Goal: Communication & Community: Participate in discussion

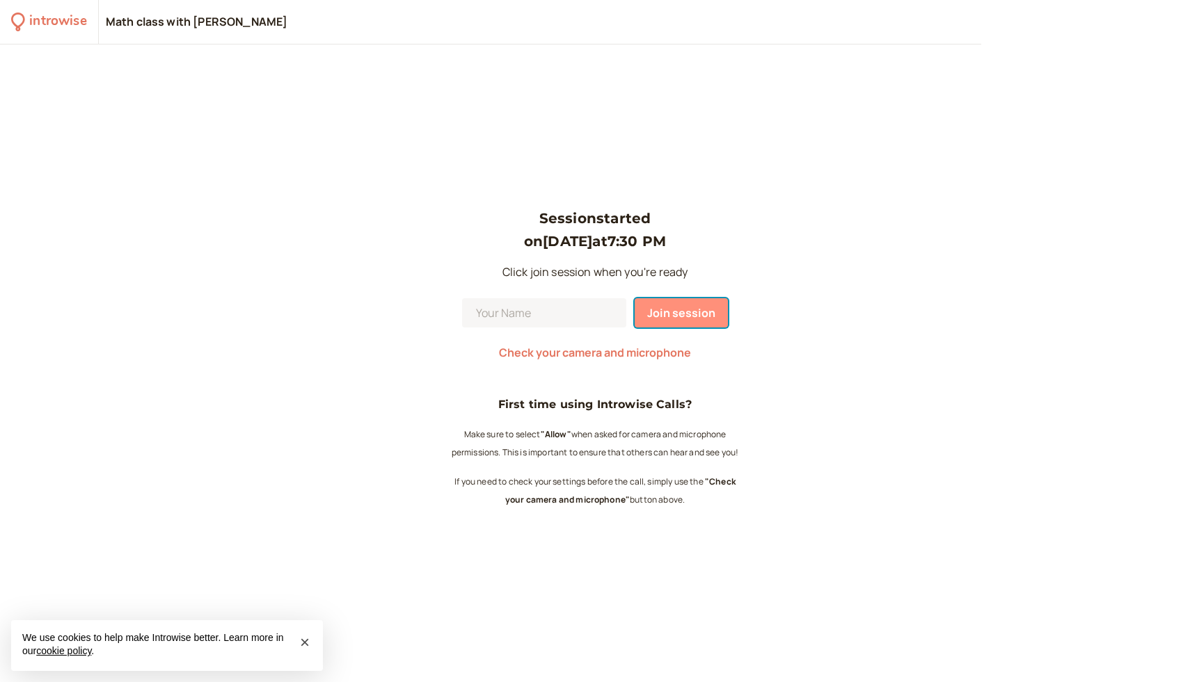
click at [684, 326] on button "Join session" at bounding box center [680, 312] width 93 height 29
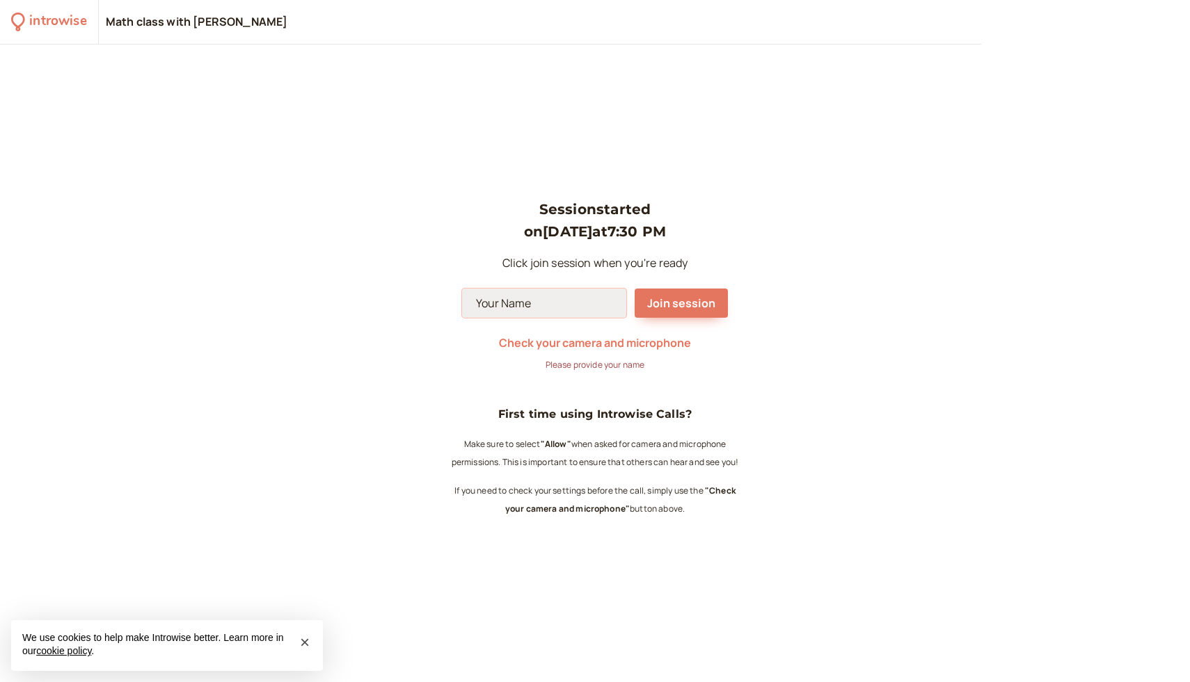
click at [602, 304] on input at bounding box center [544, 303] width 164 height 29
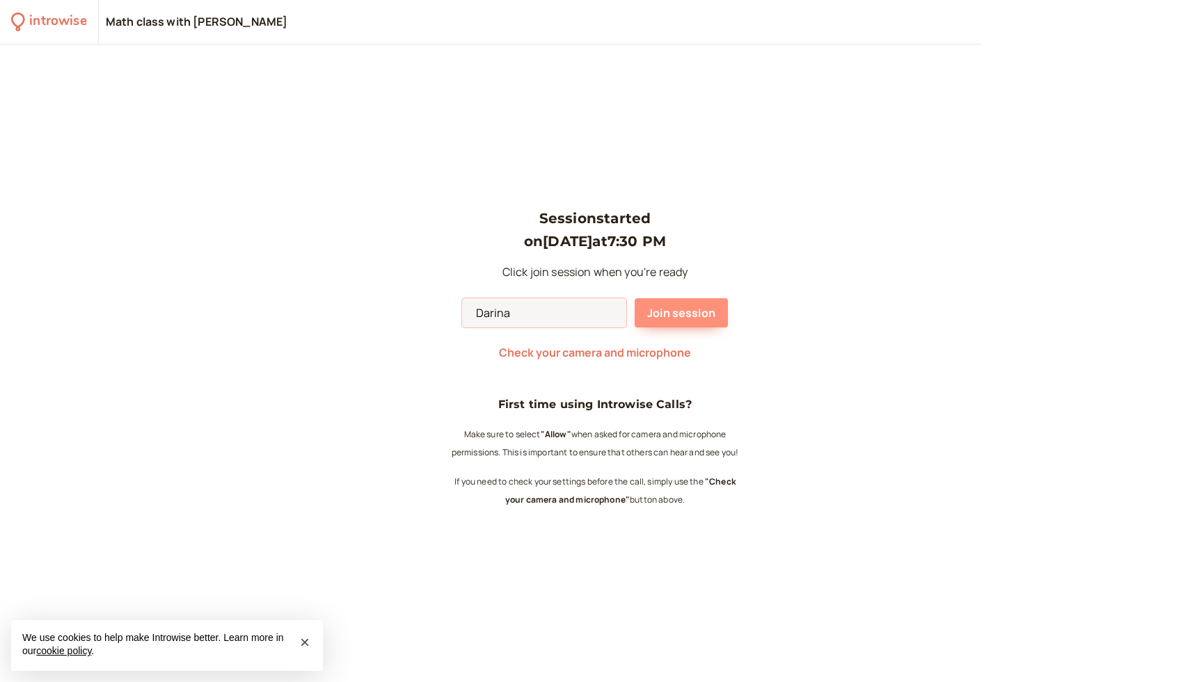
type input "Darina"
click at [689, 316] on span "Join session" at bounding box center [681, 312] width 68 height 15
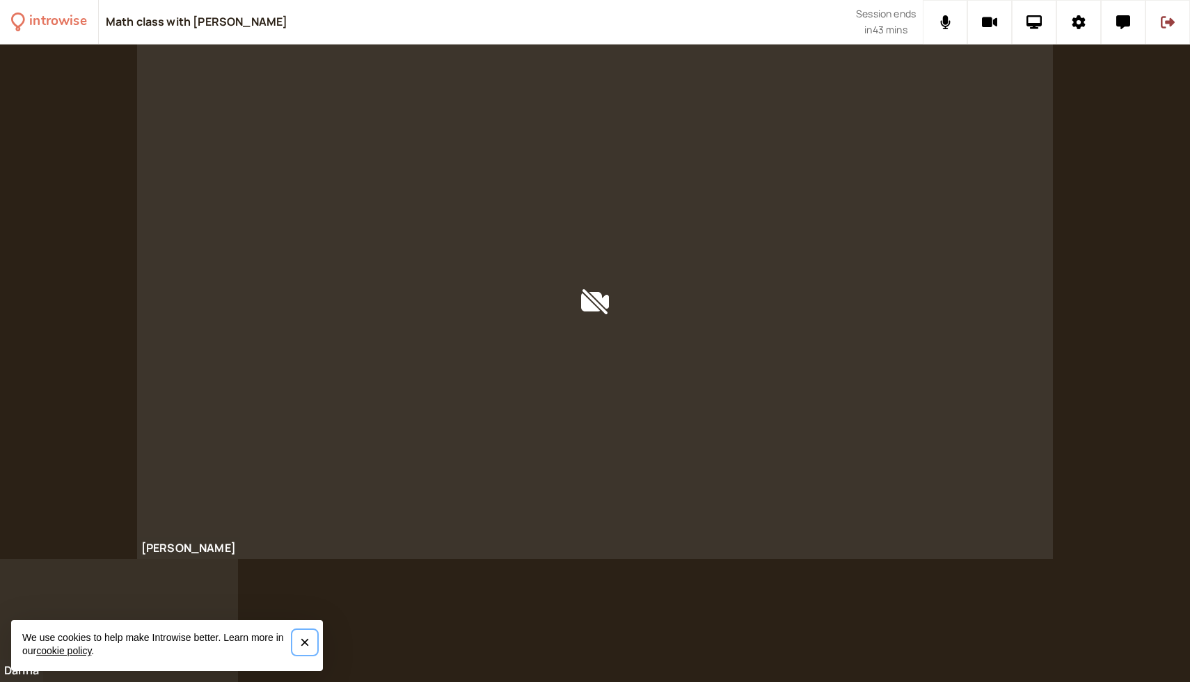
click at [307, 641] on span "×" at bounding box center [305, 642] width 10 height 19
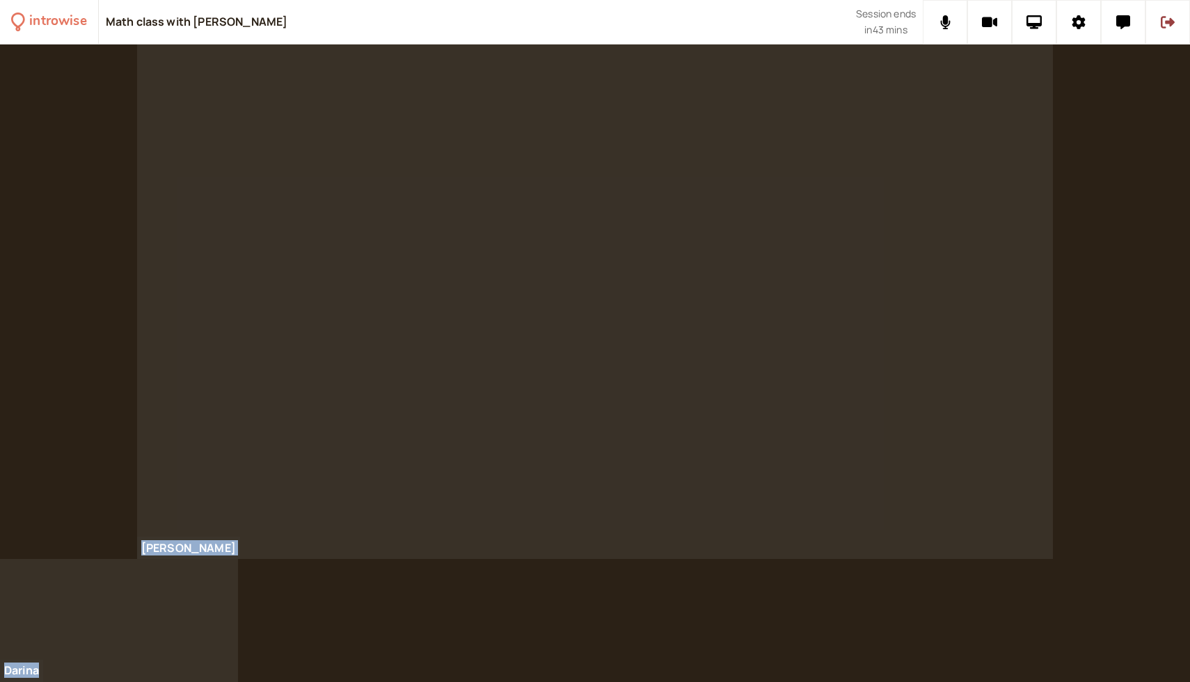
drag, startPoint x: 106, startPoint y: 614, endPoint x: 124, endPoint y: 324, distance: 289.9
click at [124, 324] on div "introwise Math class with [PERSON_NAME] Session ends in 43 mins [PERSON_NAME] […" at bounding box center [595, 341] width 1190 height 682
click at [935, 10] on button at bounding box center [944, 22] width 45 height 45
click at [945, 1] on button at bounding box center [944, 22] width 45 height 45
click at [1178, 19] on button at bounding box center [1167, 22] width 45 height 45
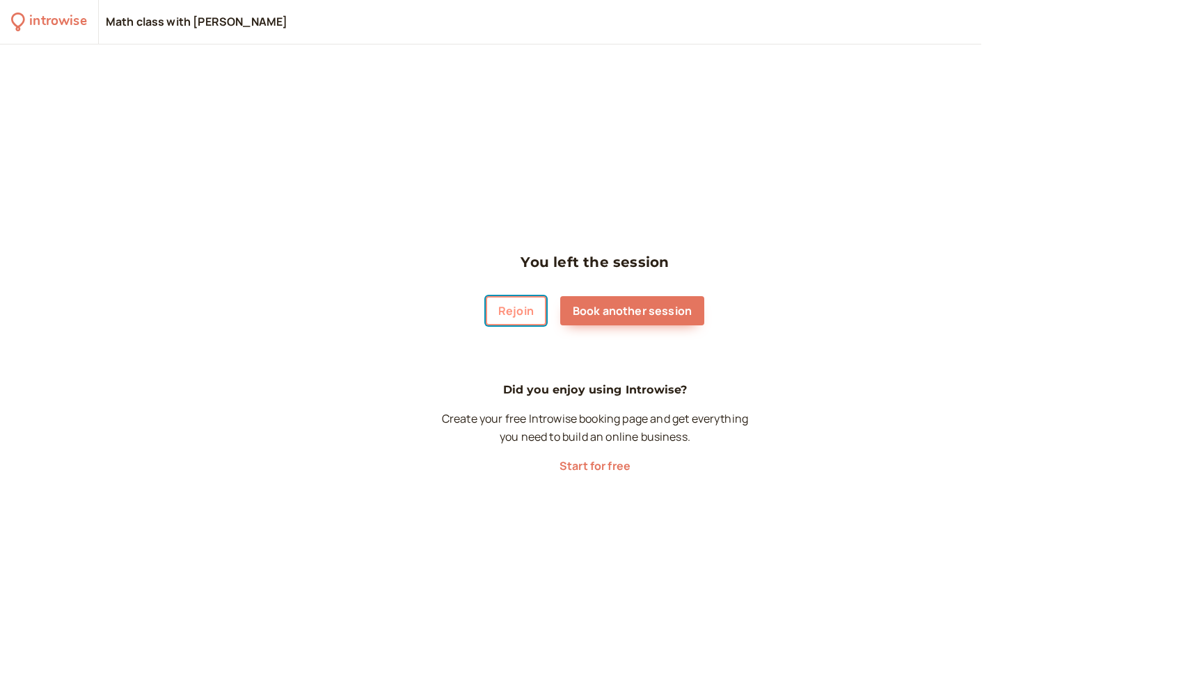
click at [523, 302] on button "Rejoin" at bounding box center [516, 310] width 61 height 29
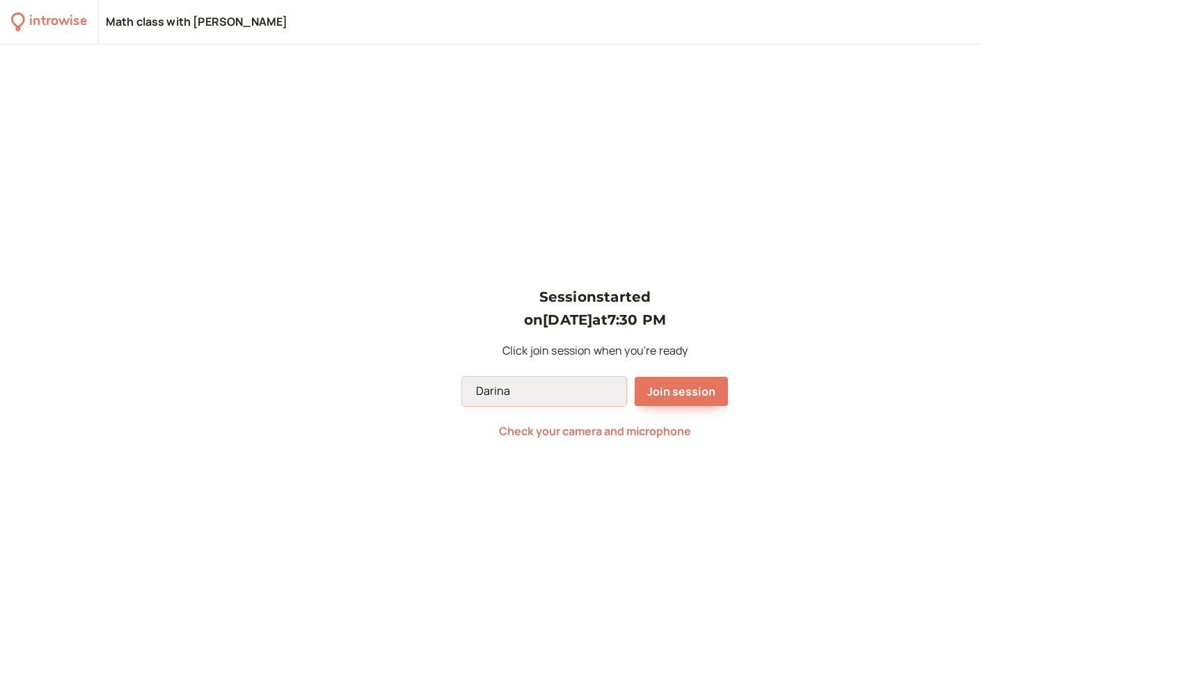
click at [545, 396] on input "Darina" at bounding box center [544, 391] width 164 height 29
type input "Dorito"
click at [664, 391] on span "Join session" at bounding box center [681, 391] width 68 height 15
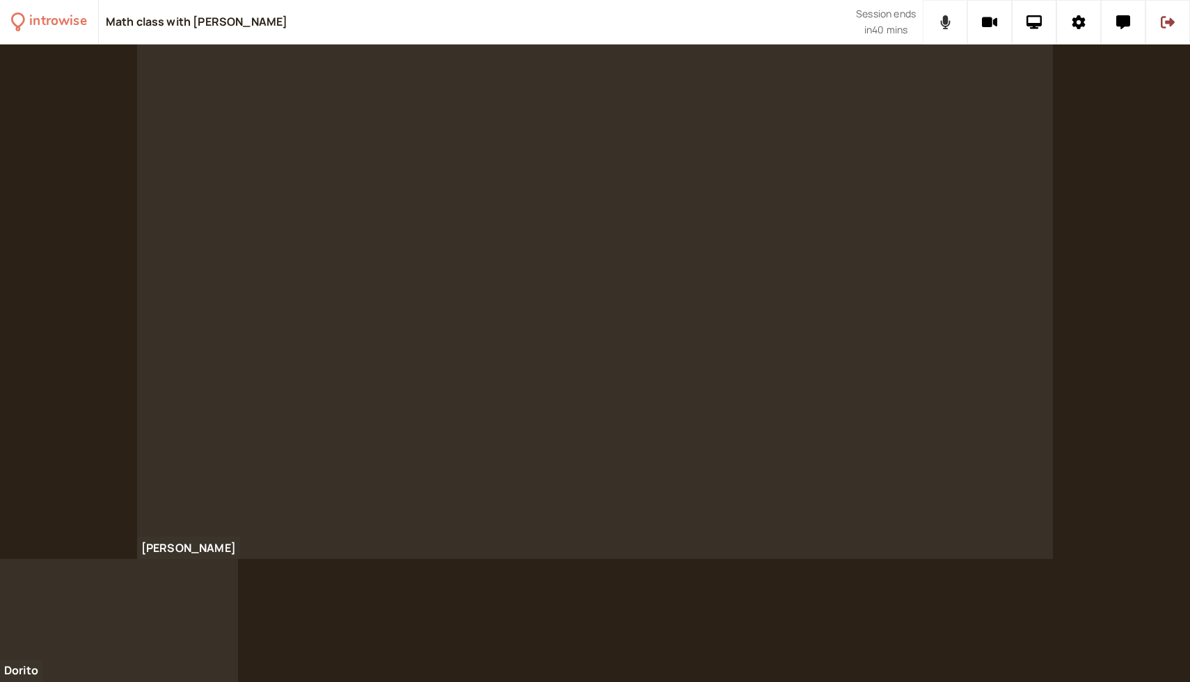
click at [944, 35] on button at bounding box center [944, 22] width 45 height 45
drag, startPoint x: 77, startPoint y: 659, endPoint x: 254, endPoint y: 410, distance: 305.3
click at [254, 410] on div "introwise Math class with [PERSON_NAME] Session ends in 39 mins [PERSON_NAME]" at bounding box center [595, 341] width 1190 height 682
drag, startPoint x: 192, startPoint y: 636, endPoint x: 645, endPoint y: 496, distance: 474.1
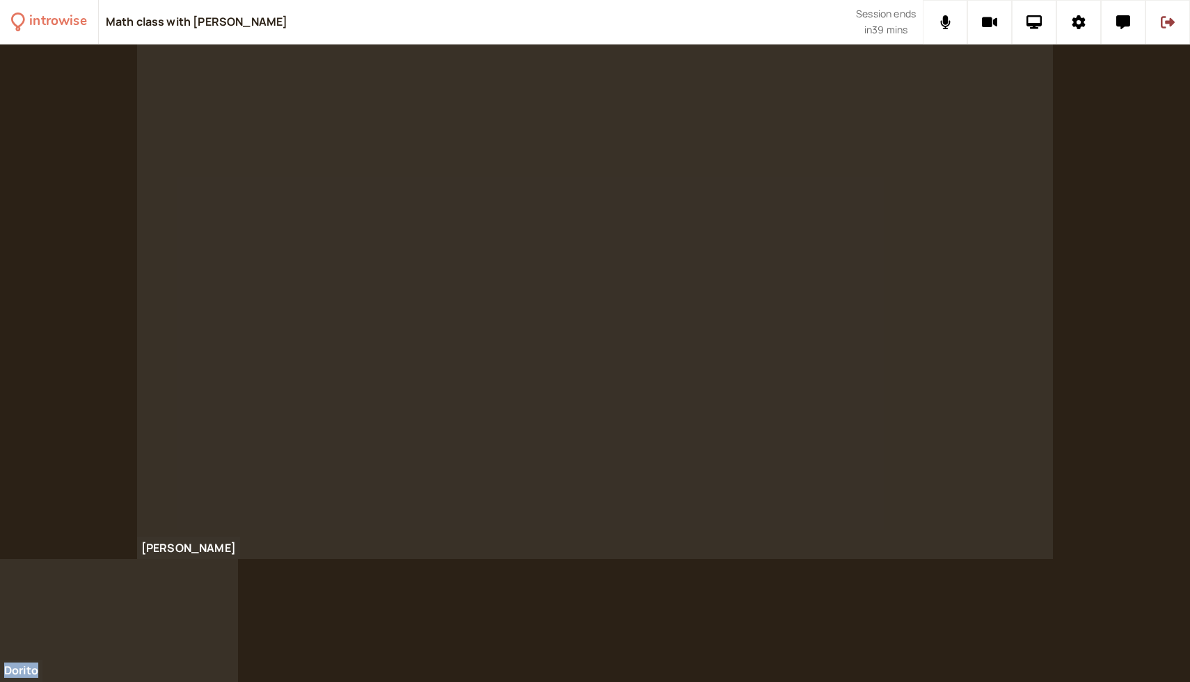
click at [645, 496] on div "introwise Math class with [PERSON_NAME] Session ends in 39 mins [PERSON_NAME]" at bounding box center [595, 341] width 1190 height 682
click at [292, 298] on div at bounding box center [594, 302] width 915 height 515
click at [716, 434] on div at bounding box center [594, 302] width 915 height 515
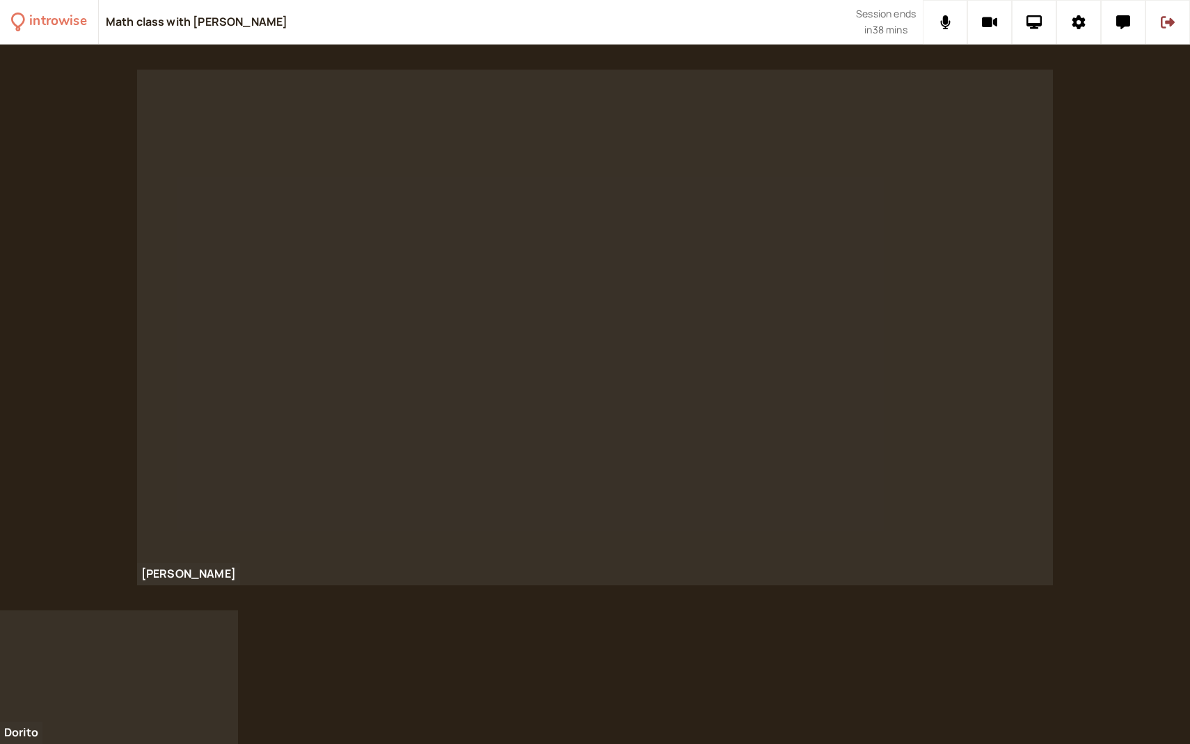
click at [716, 495] on div at bounding box center [594, 327] width 915 height 515
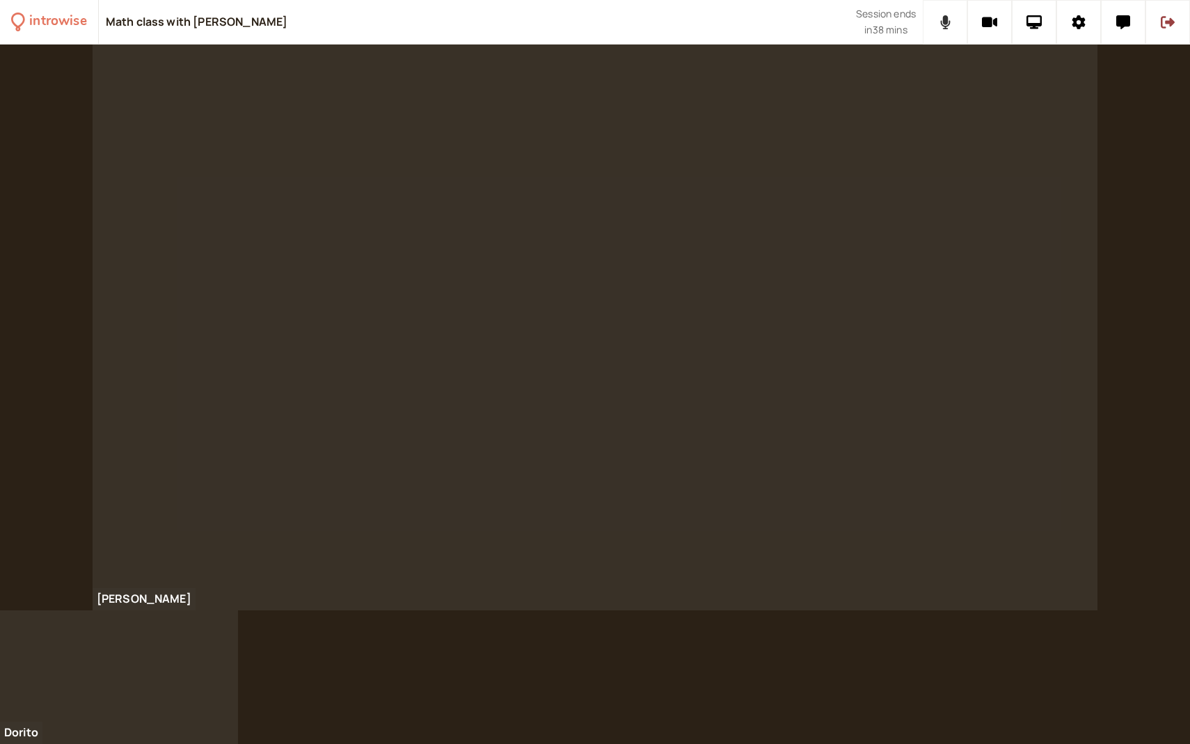
click at [924, 7] on button at bounding box center [944, 22] width 45 height 45
drag, startPoint x: 44, startPoint y: 623, endPoint x: 53, endPoint y: 570, distance: 52.9
click at [53, 570] on div "introwise Math class with [PERSON_NAME] Session ends in 38 mins [PERSON_NAME]" at bounding box center [595, 372] width 1190 height 744
click at [227, 648] on div at bounding box center [119, 677] width 238 height 134
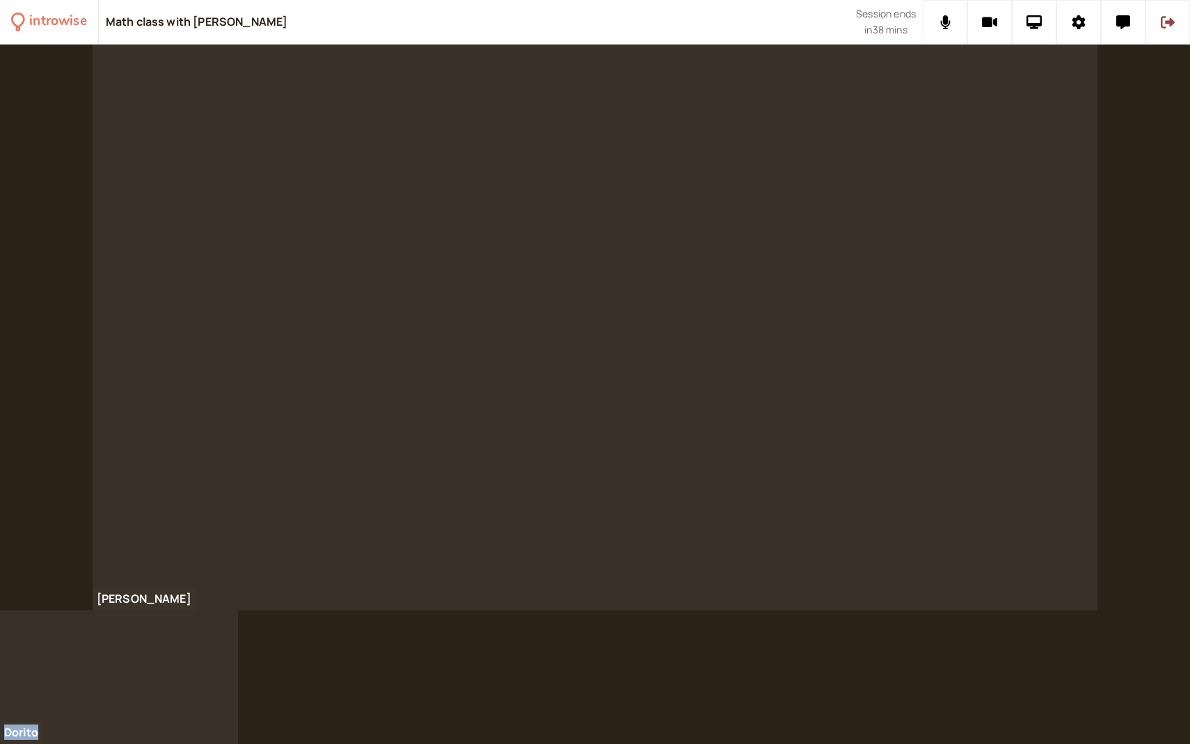
drag, startPoint x: 80, startPoint y: 691, endPoint x: 502, endPoint y: 442, distance: 489.9
click at [502, 442] on div "introwise Math class with [PERSON_NAME] Session ends in 38 mins [PERSON_NAME]" at bounding box center [595, 372] width 1190 height 744
click at [1124, 26] on icon at bounding box center [1123, 22] width 14 height 14
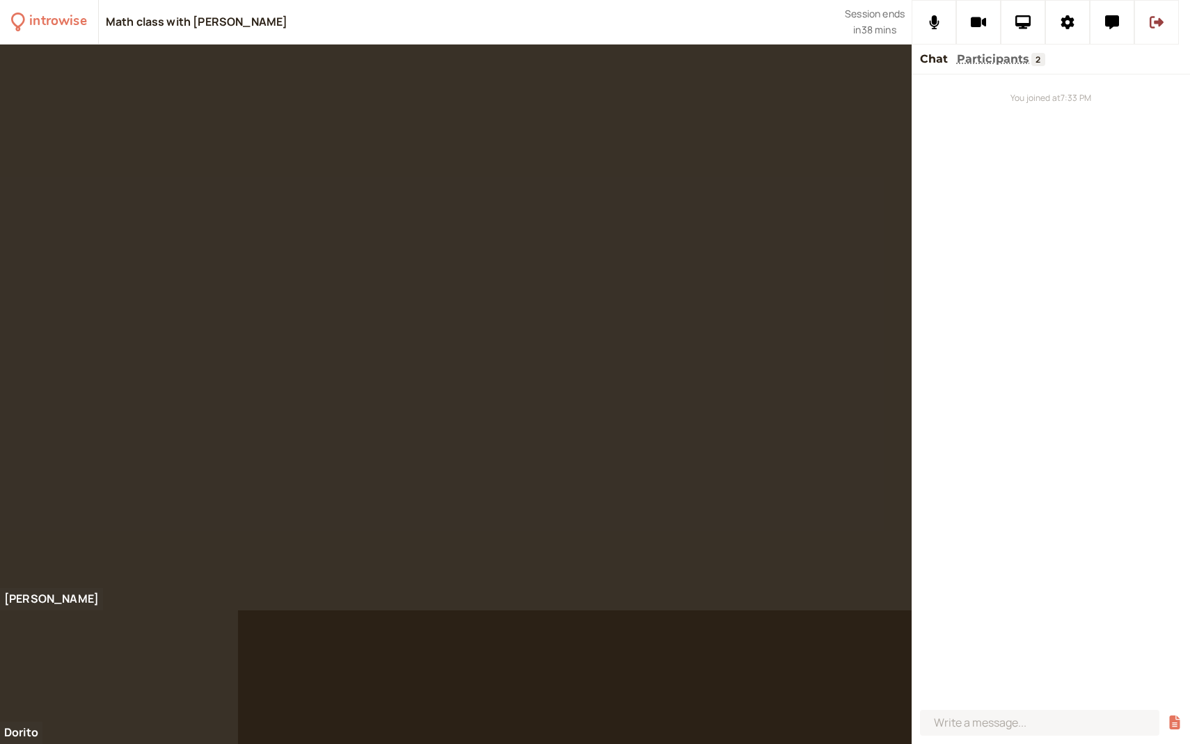
click at [1016, 102] on div "You joined at 7:33 PM" at bounding box center [1051, 97] width 262 height 13
click at [1064, 98] on div "You joined at 7:33 PM" at bounding box center [1051, 97] width 262 height 13
click at [954, 682] on input at bounding box center [1039, 723] width 239 height 26
type input "zoom?"
click at [1167, 682] on button "submit" at bounding box center [1174, 722] width 14 height 15
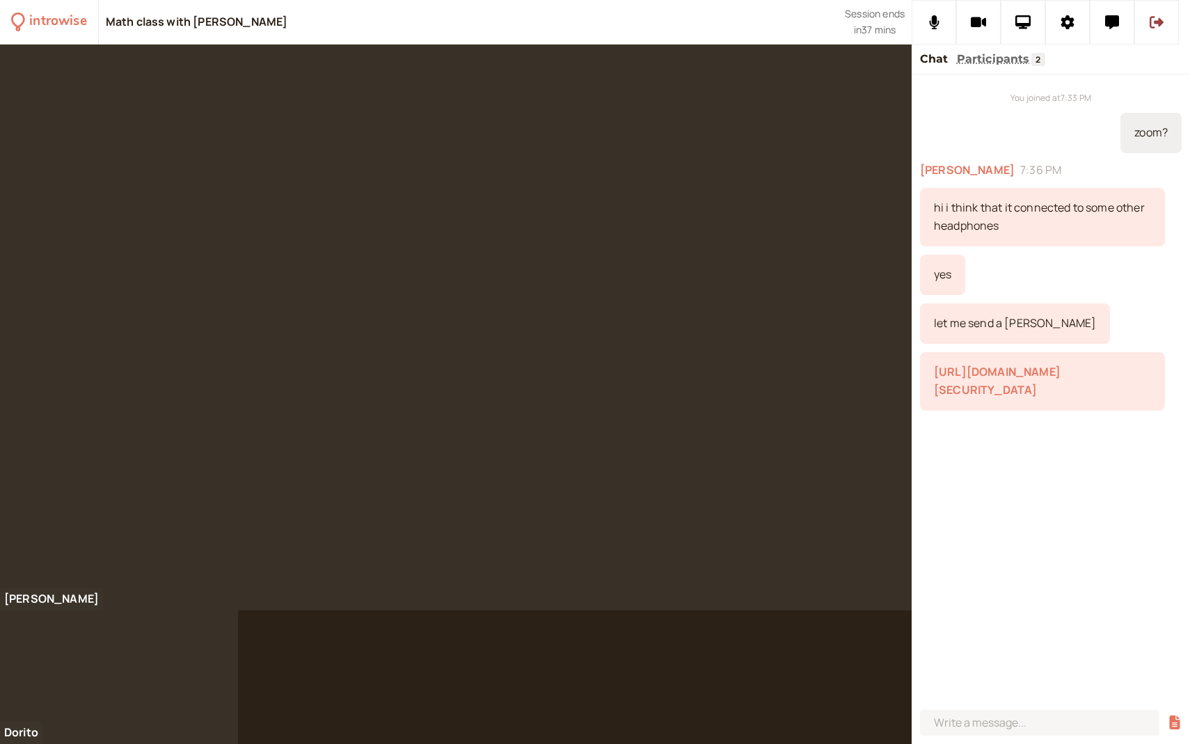
click at [947, 371] on link "[URL][DOMAIN_NAME][SECURITY_DATA]" at bounding box center [997, 380] width 127 height 33
